Goal: Transaction & Acquisition: Purchase product/service

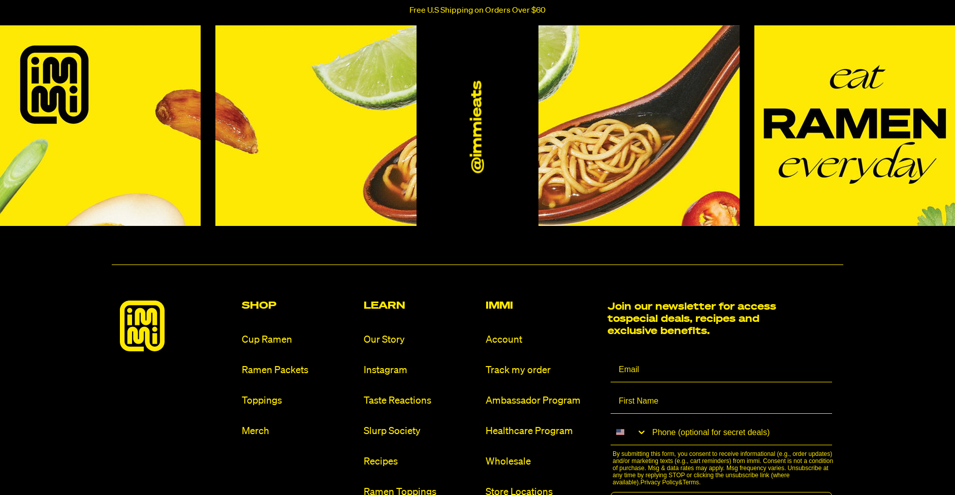
scroll to position [4675, 0]
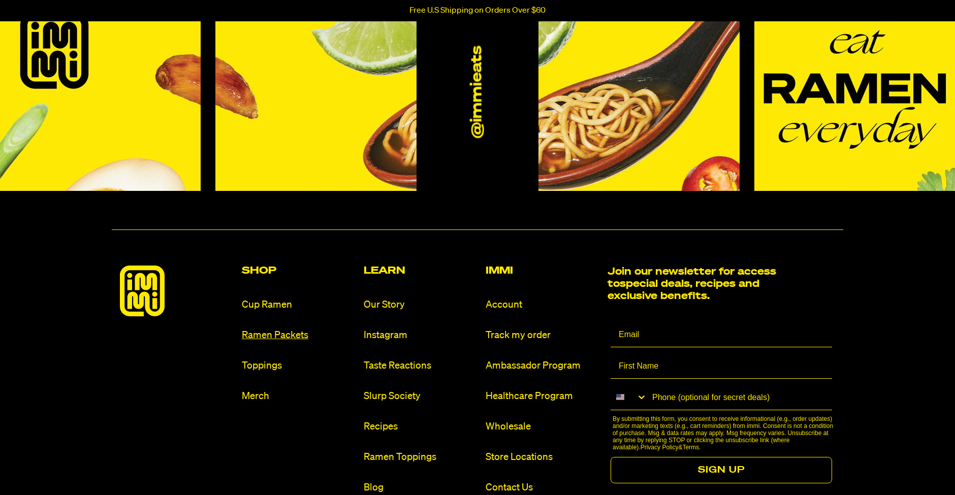
click at [270, 331] on link "Ramen Packets" at bounding box center [299, 336] width 114 height 14
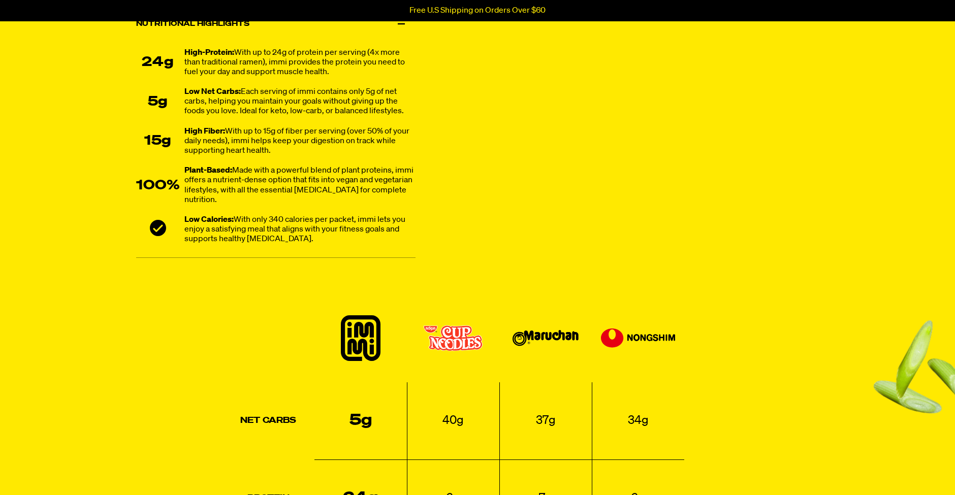
scroll to position [762, 0]
